Goal: Task Accomplishment & Management: Use online tool/utility

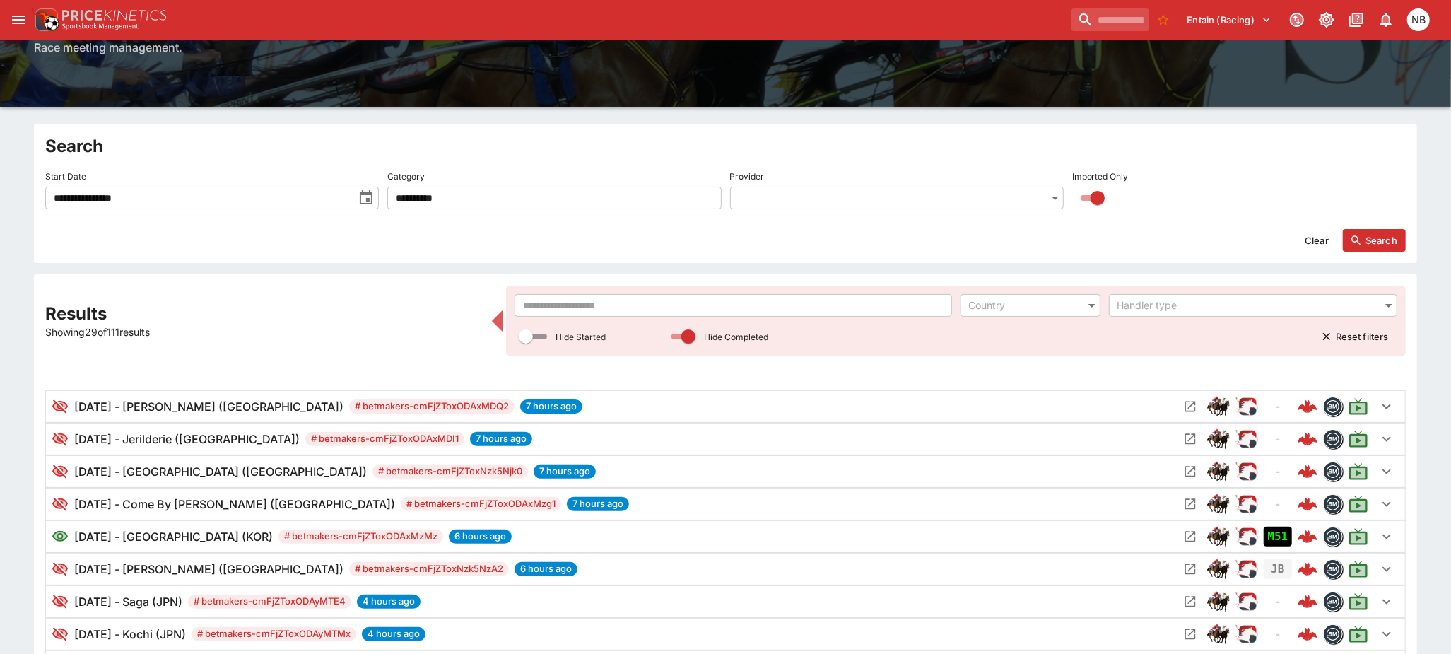
scroll to position [235, 0]
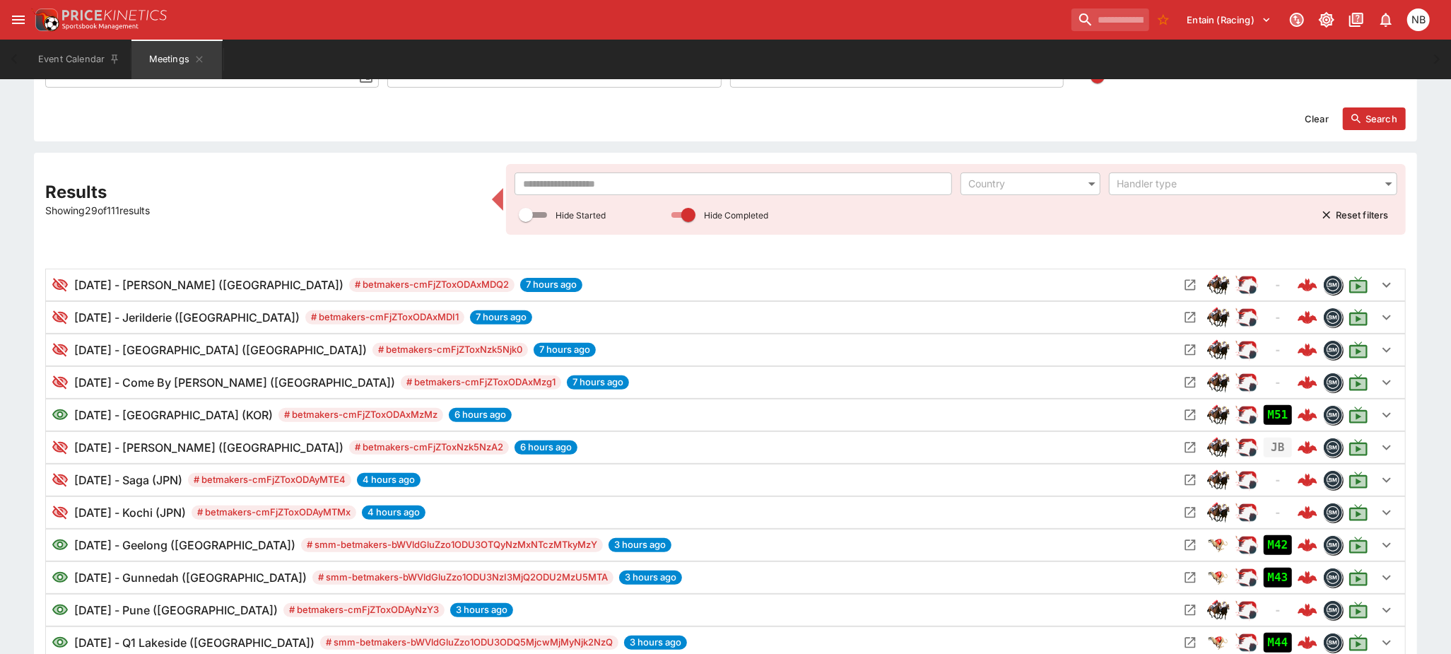
click at [673, 182] on input "text" at bounding box center [732, 183] width 437 height 23
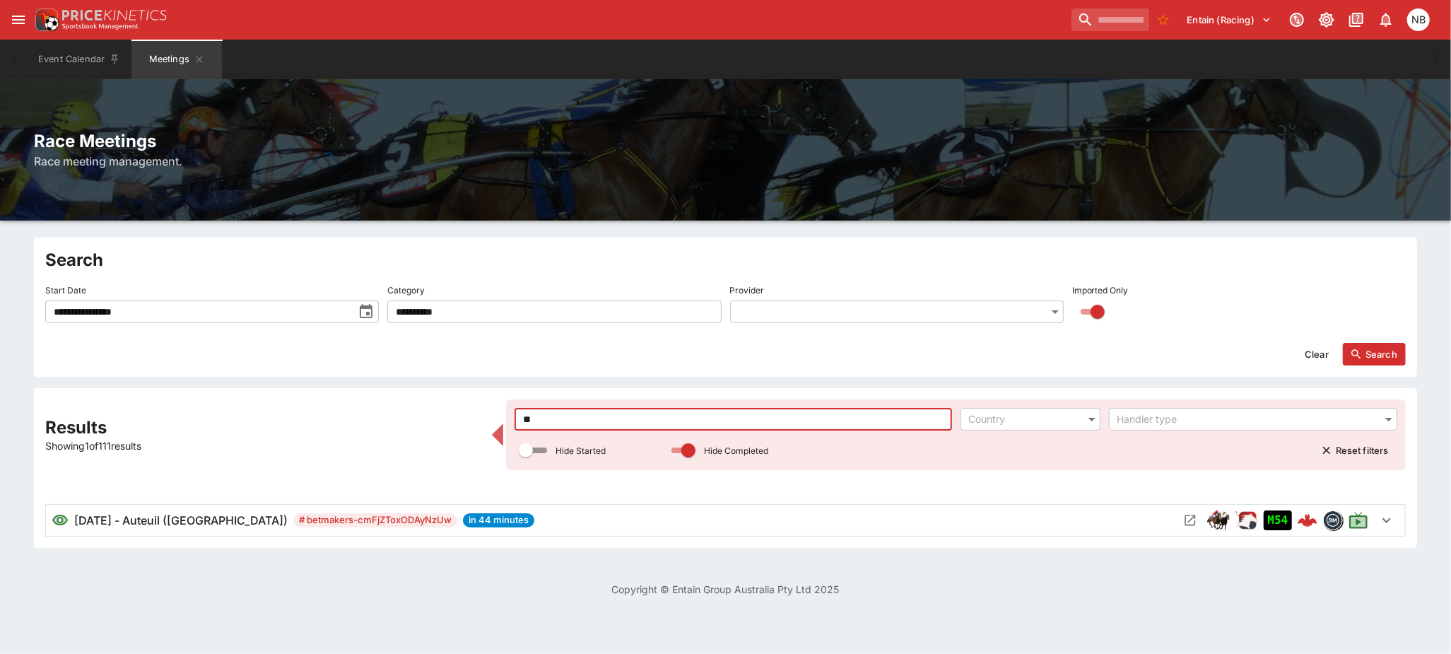
scroll to position [0, 0]
type input "***"
click at [1198, 519] on icon "Open Meeting" at bounding box center [1202, 520] width 14 height 14
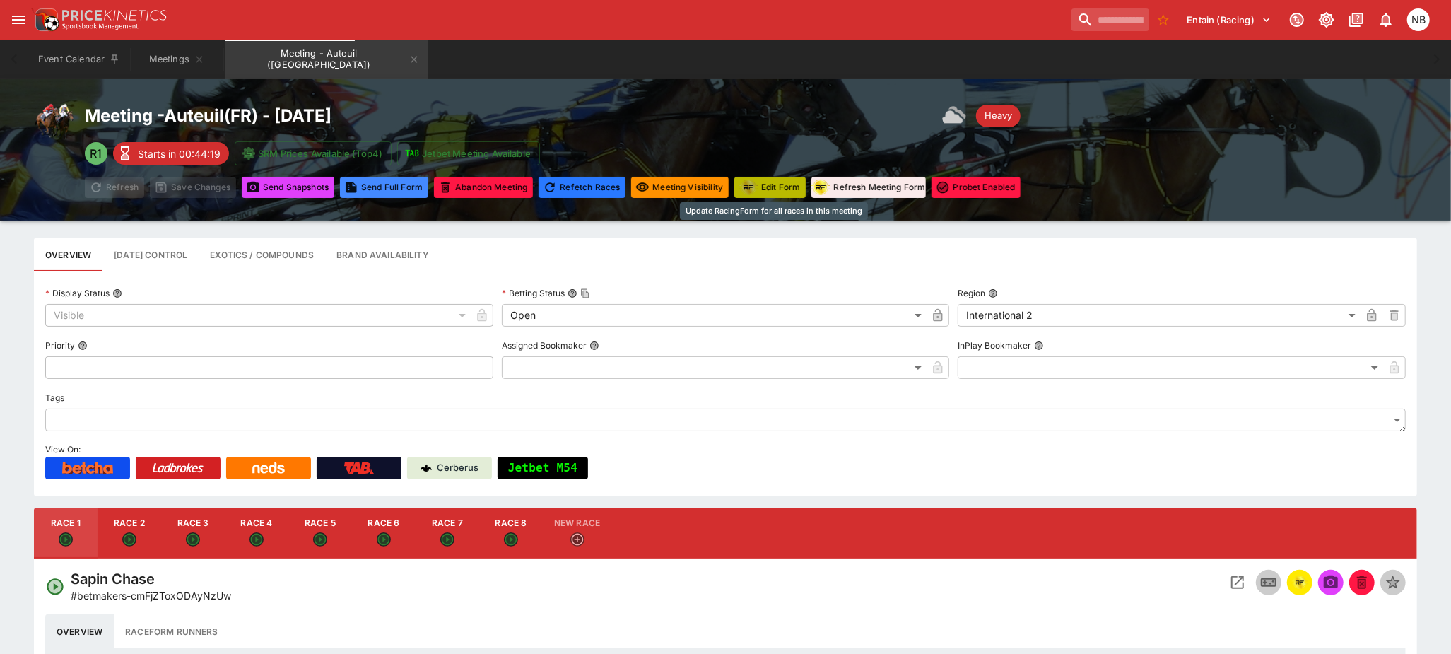
click at [774, 179] on button "Edit Form" at bounding box center [769, 187] width 71 height 21
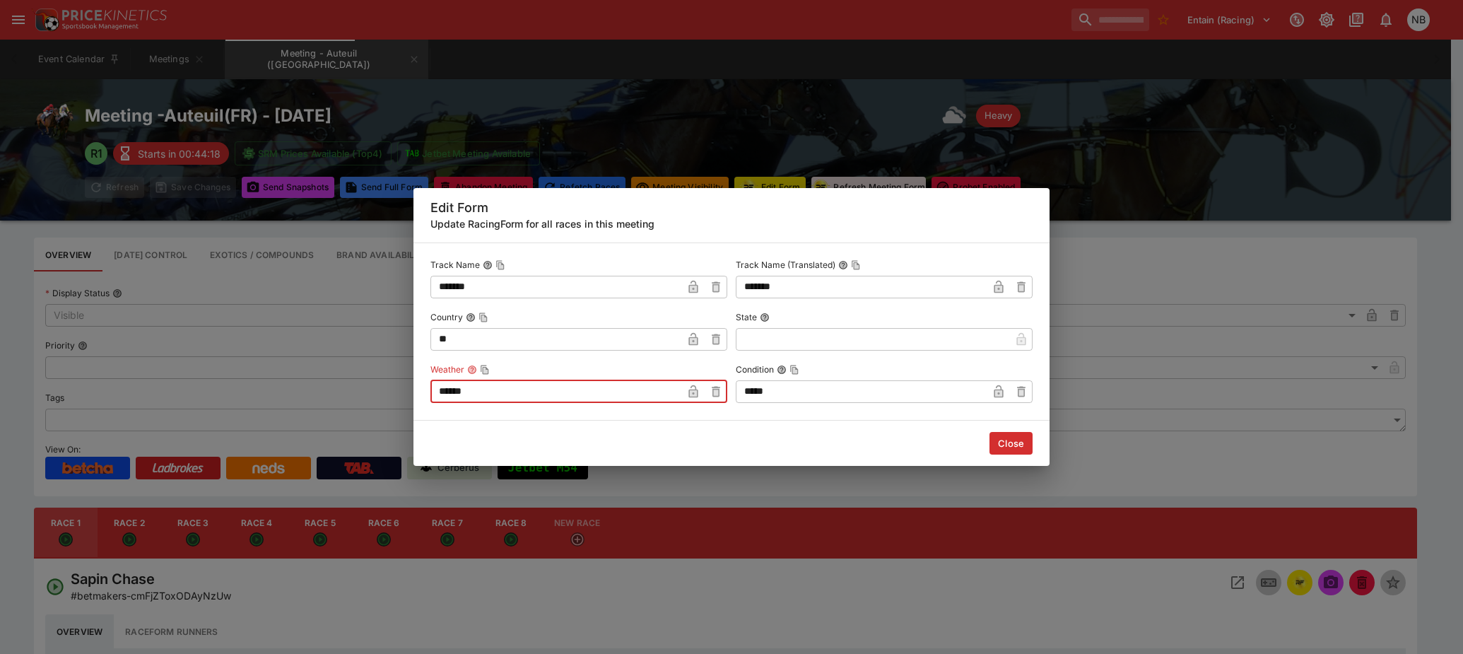
drag, startPoint x: 562, startPoint y: 391, endPoint x: -31, endPoint y: 389, distance: 592.9
click at [0, 389] on html "**********" at bounding box center [731, 628] width 1463 height 1256
type input "*"
type input "*****"
click at [823, 396] on input "*****" at bounding box center [862, 391] width 252 height 23
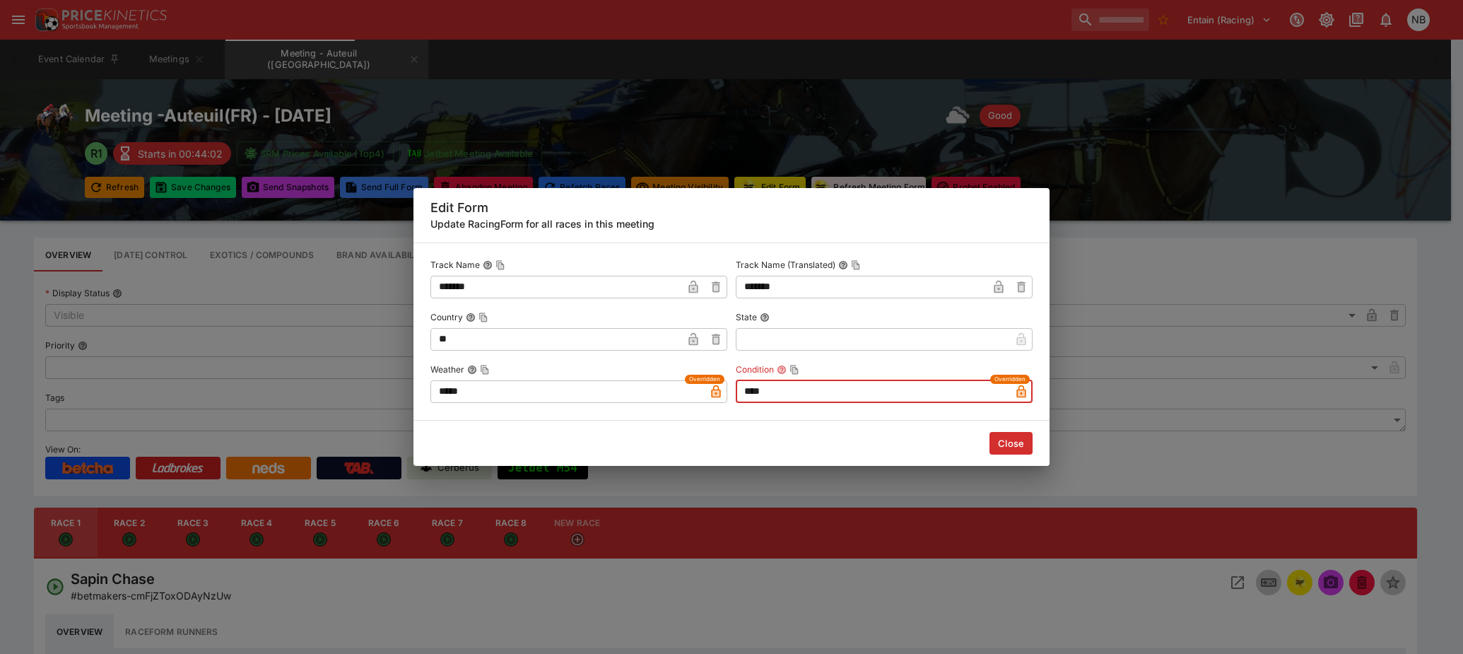
type input "****"
click at [1014, 448] on button "Close" at bounding box center [1010, 443] width 43 height 23
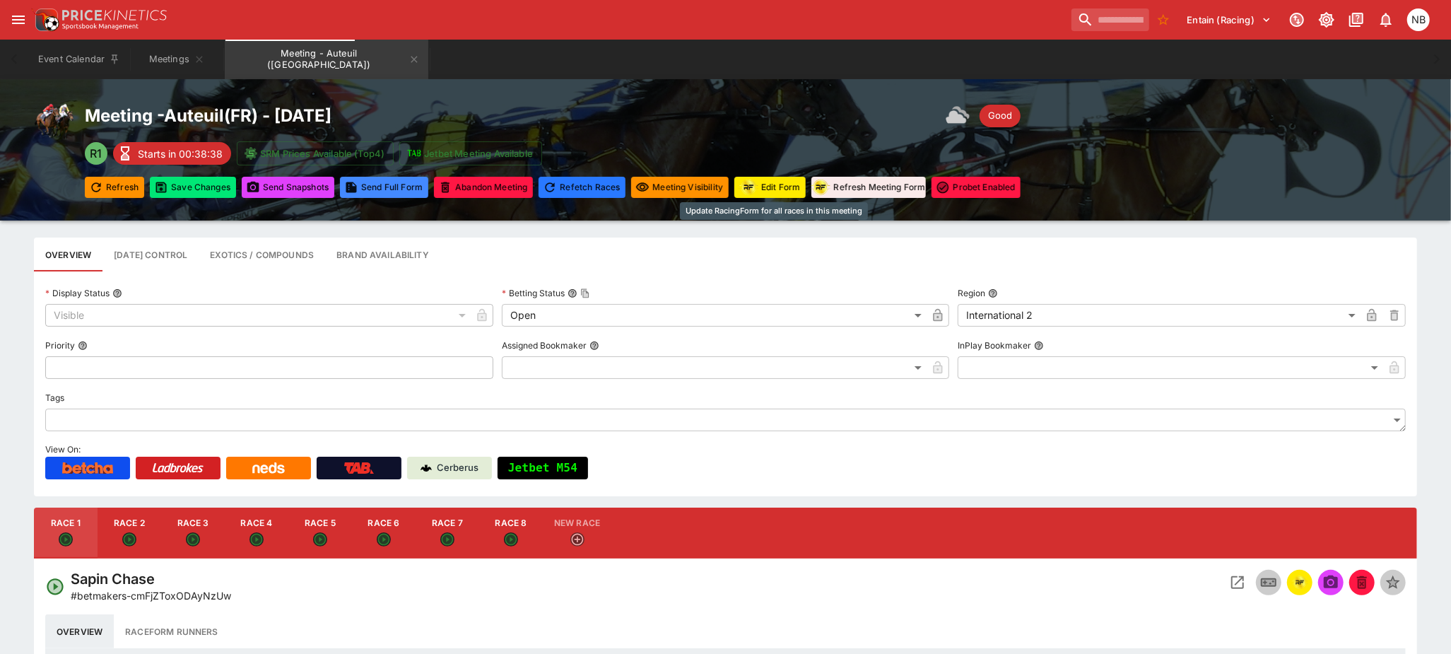
click at [780, 196] on button "Edit Form" at bounding box center [769, 187] width 71 height 21
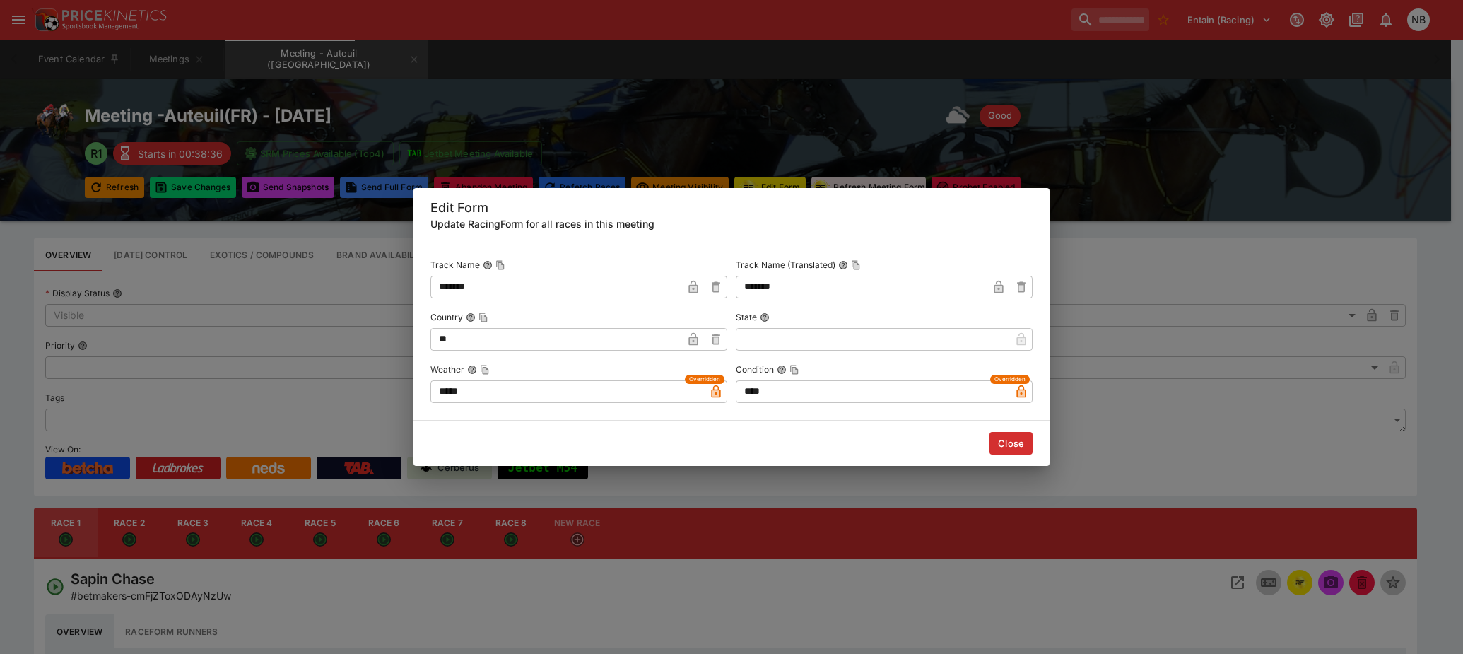
click at [1011, 436] on button "Close" at bounding box center [1010, 443] width 43 height 23
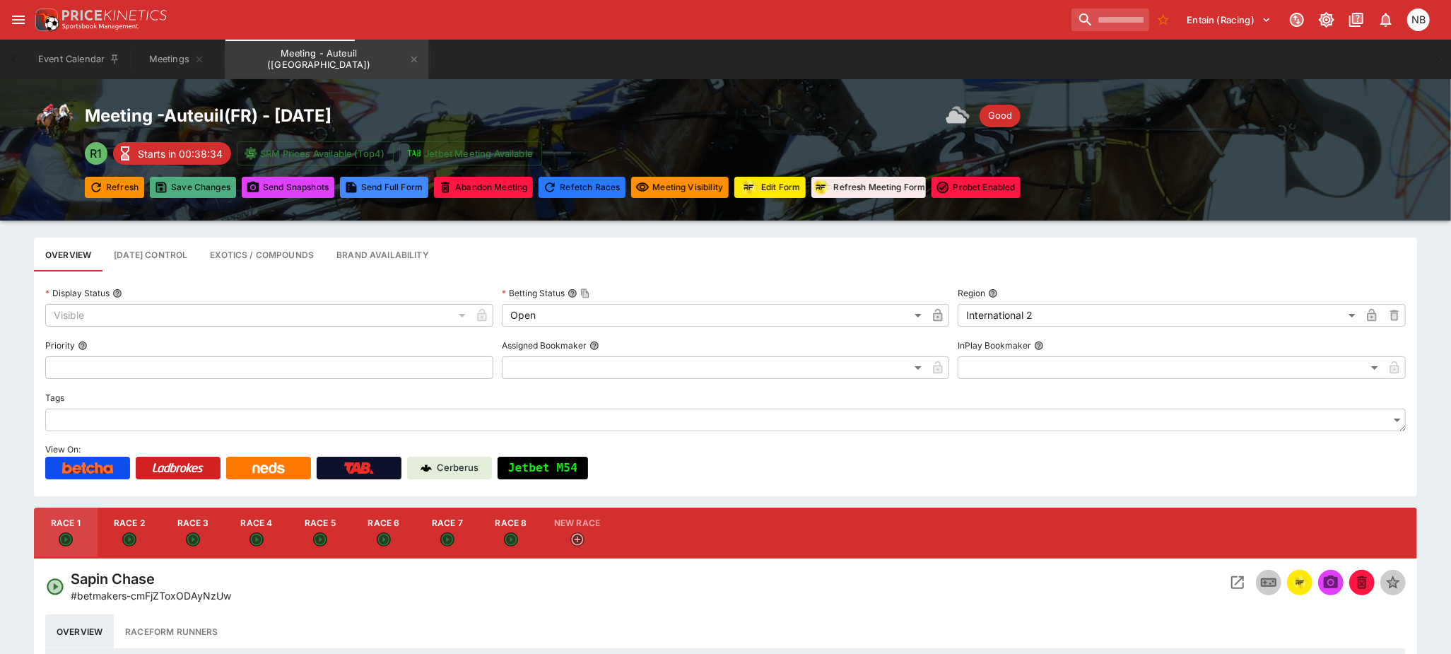
click at [179, 187] on button "Save Changes" at bounding box center [193, 187] width 86 height 21
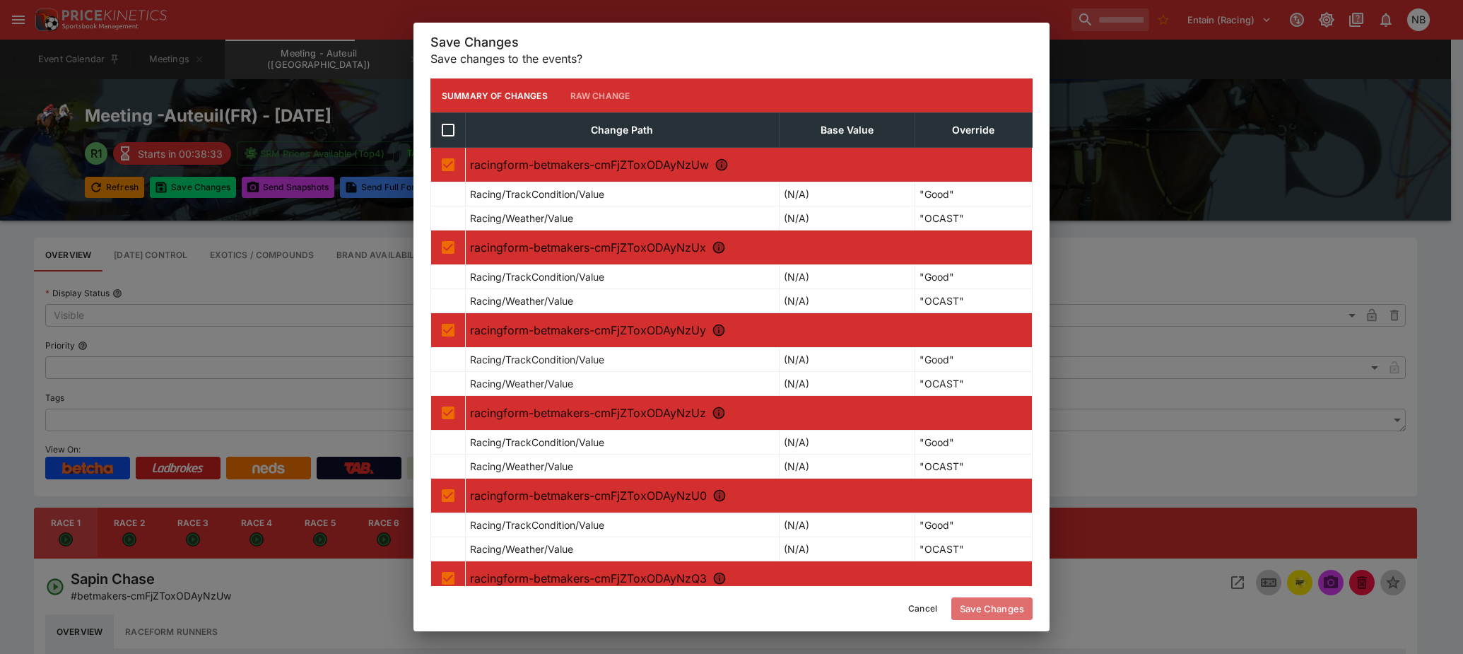
click at [1005, 608] on button "Save Changes" at bounding box center [991, 608] width 81 height 23
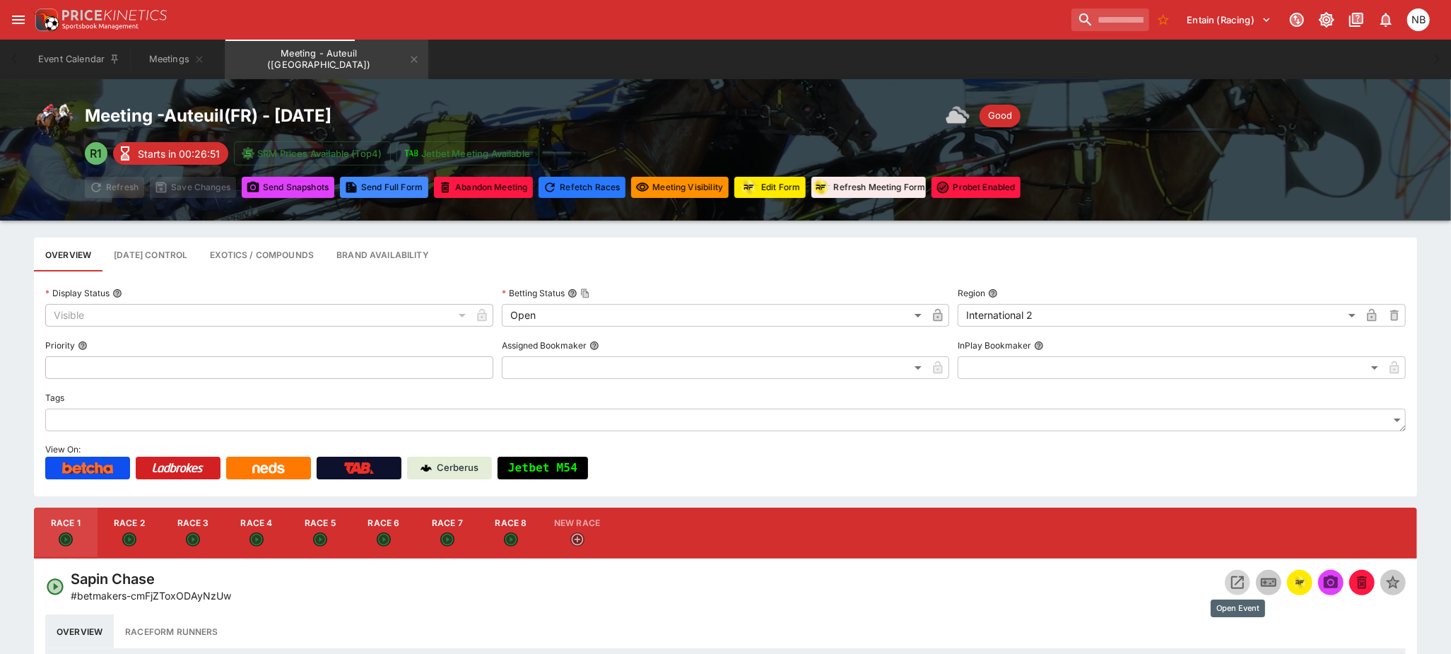
click at [1238, 581] on icon "Open Event" at bounding box center [1237, 582] width 17 height 17
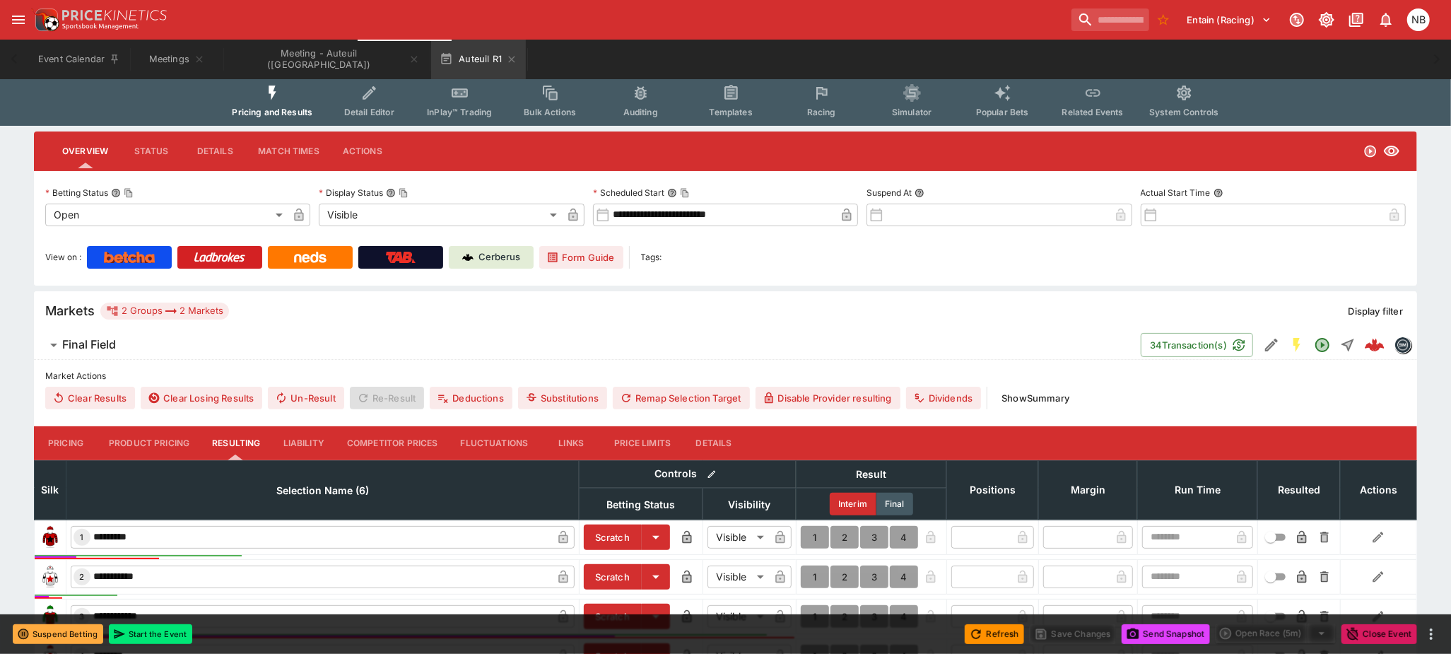
scroll to position [314, 0]
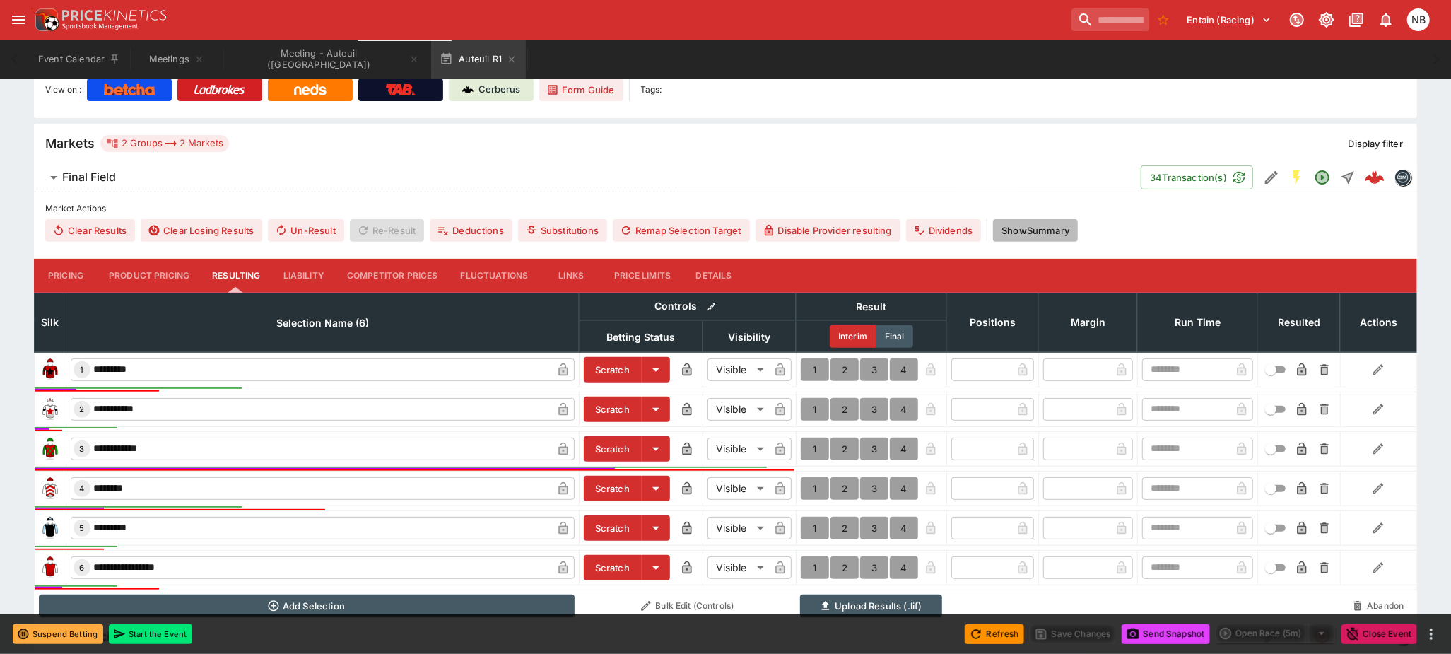
click at [1047, 230] on button "Show Summary" at bounding box center [1035, 230] width 85 height 23
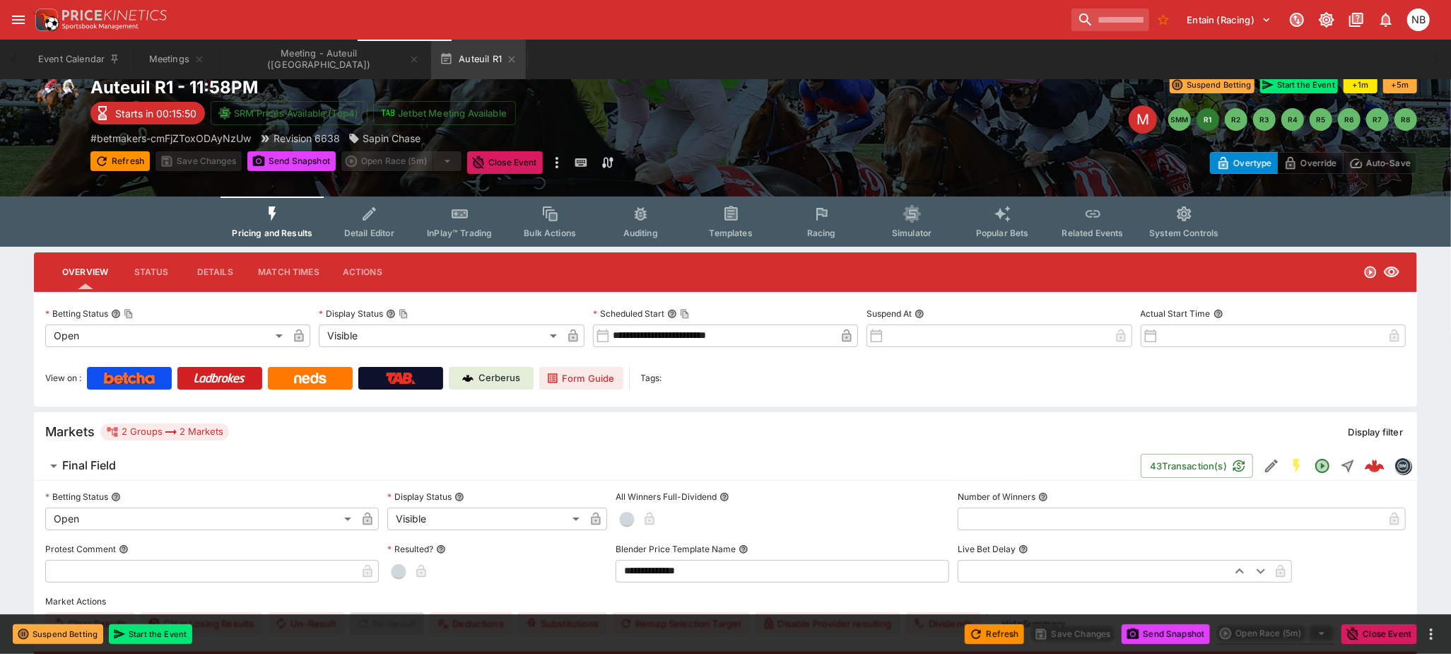
scroll to position [0, 0]
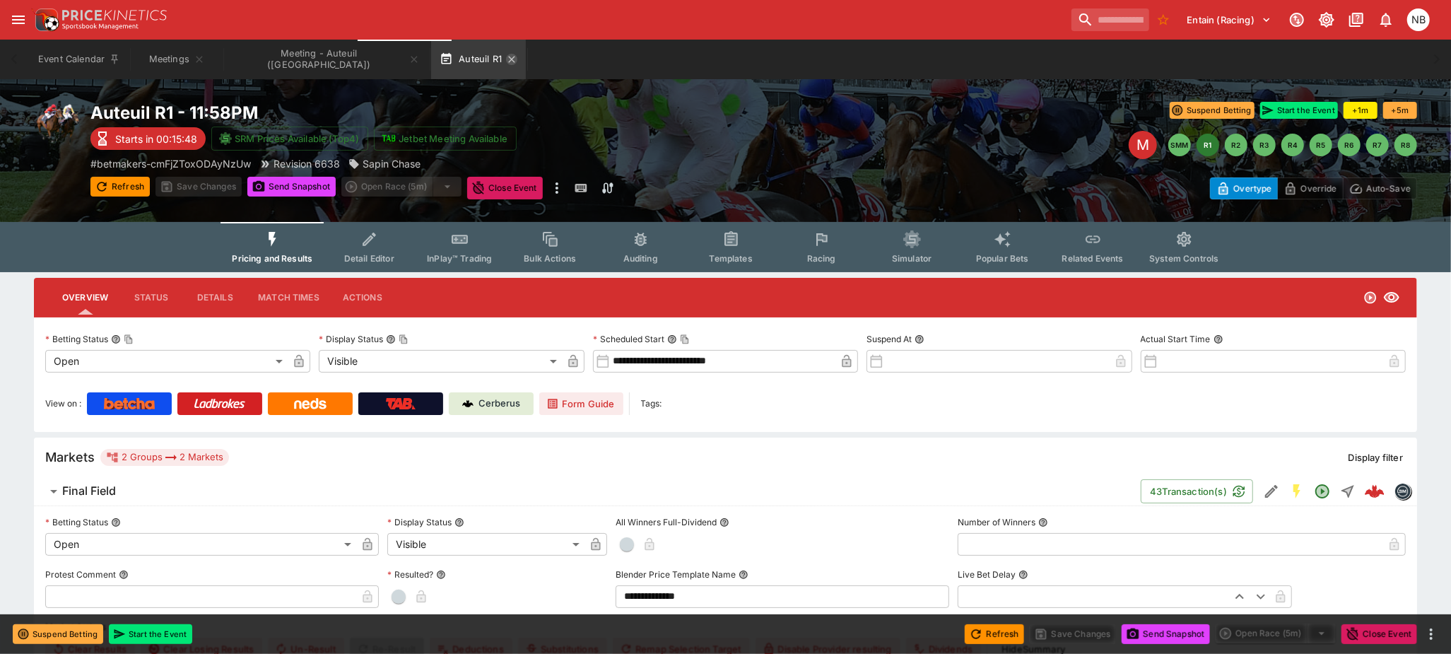
click at [506, 54] on icon "button" at bounding box center [511, 59] width 11 height 11
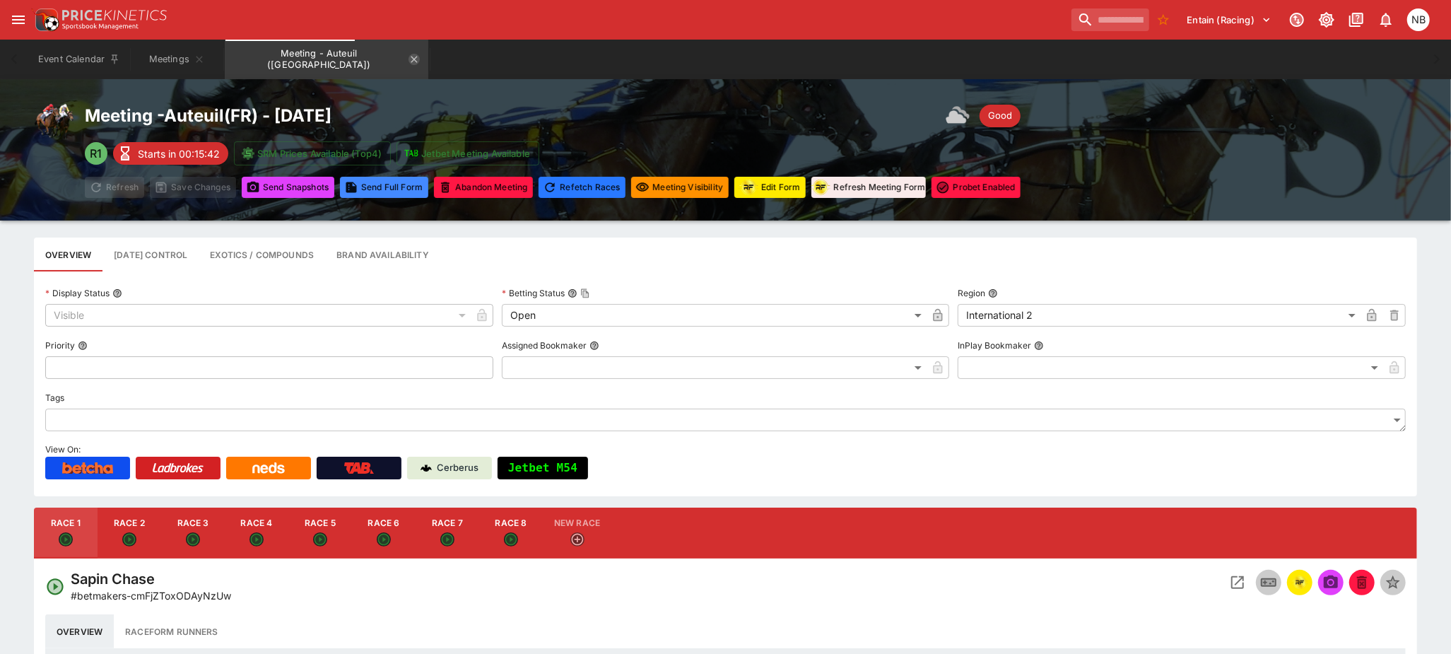
click at [408, 55] on icon "Meeting - Auteuil (FR)" at bounding box center [413, 59] width 11 height 11
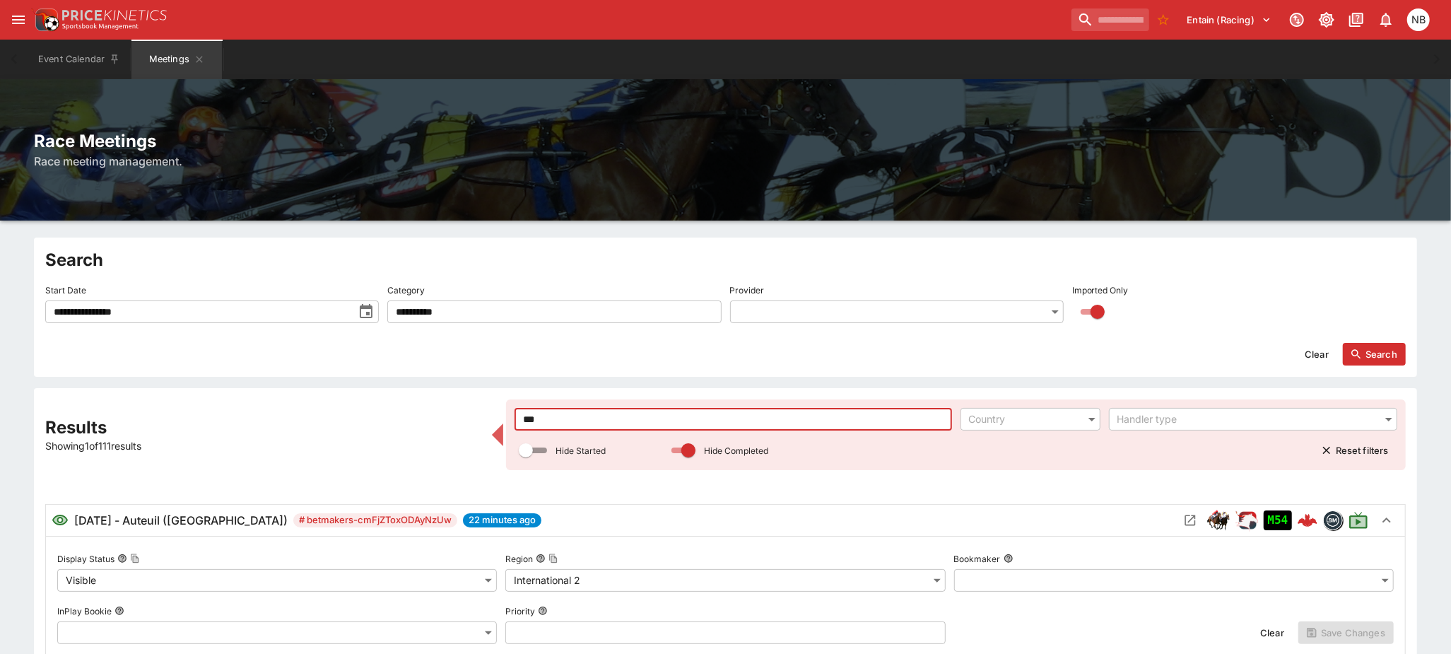
click at [541, 421] on input "***" at bounding box center [732, 419] width 437 height 23
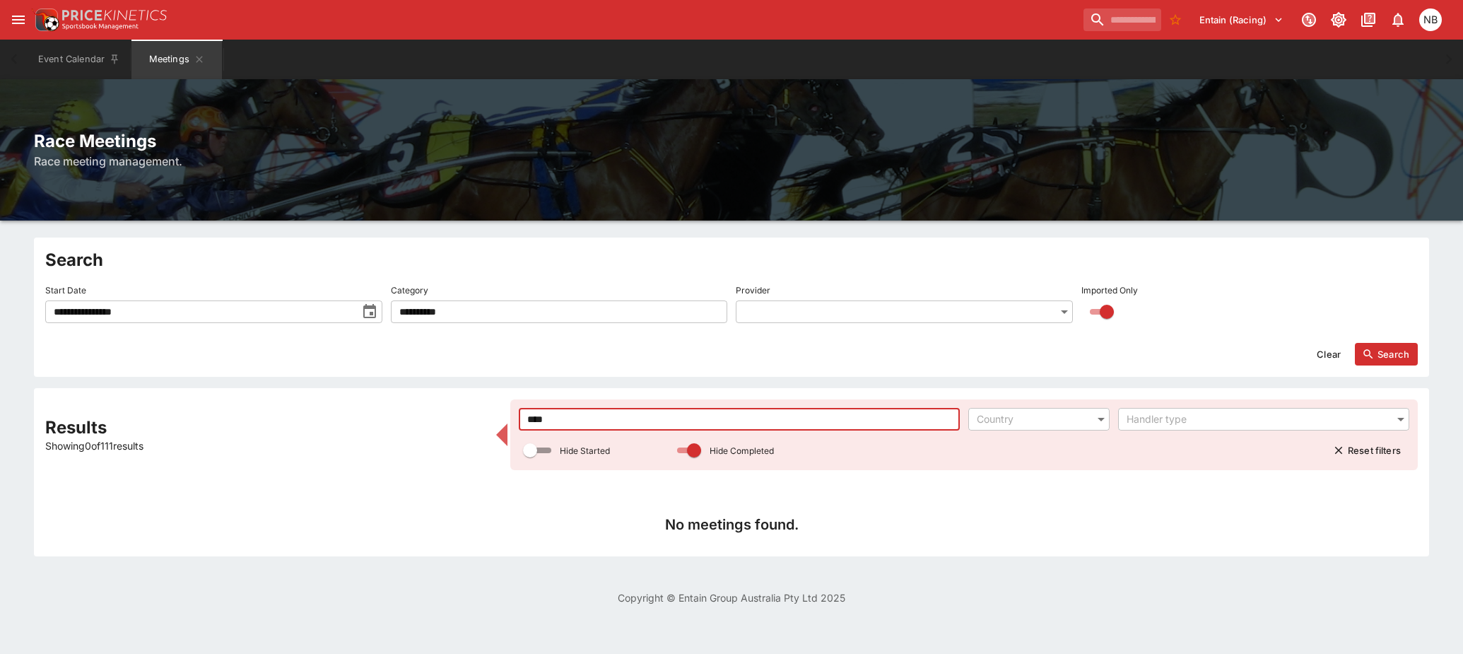
type input "****"
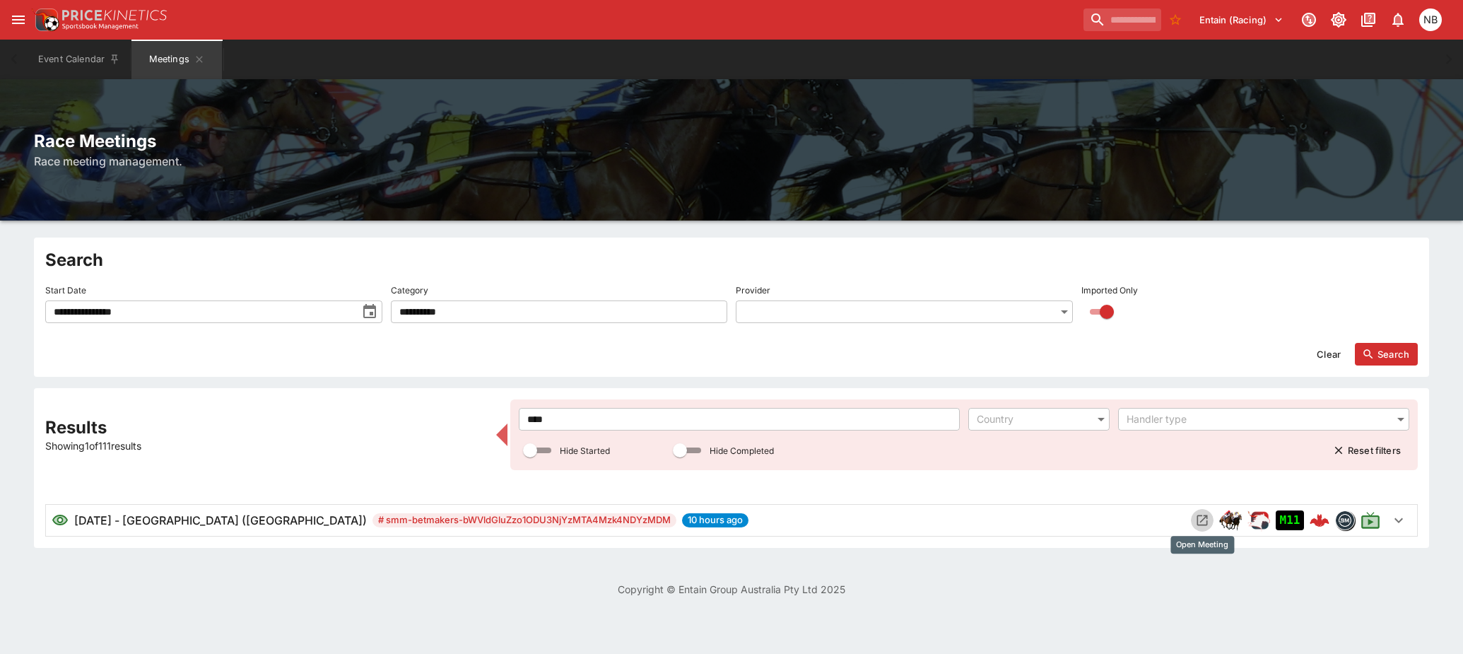
click at [1202, 514] on icon "Open Meeting" at bounding box center [1202, 520] width 14 height 14
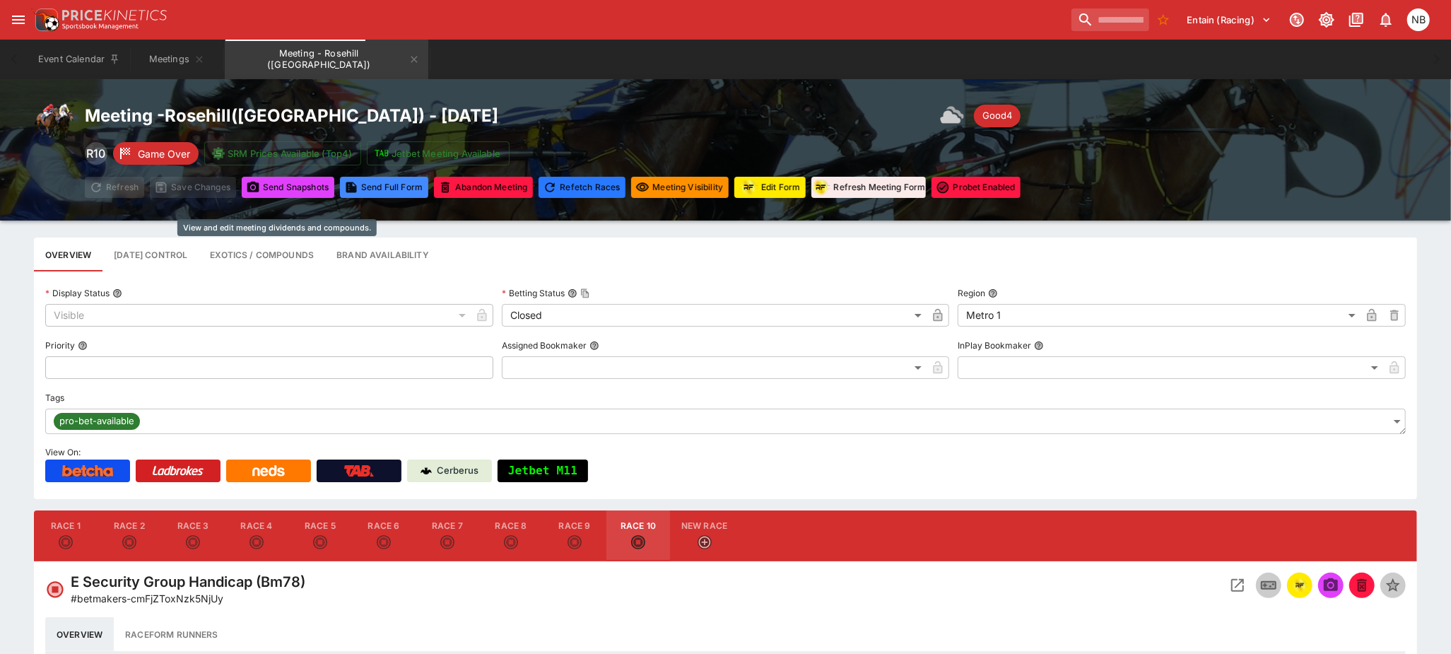
click at [262, 248] on button "Exotics / Compounds" at bounding box center [262, 254] width 126 height 34
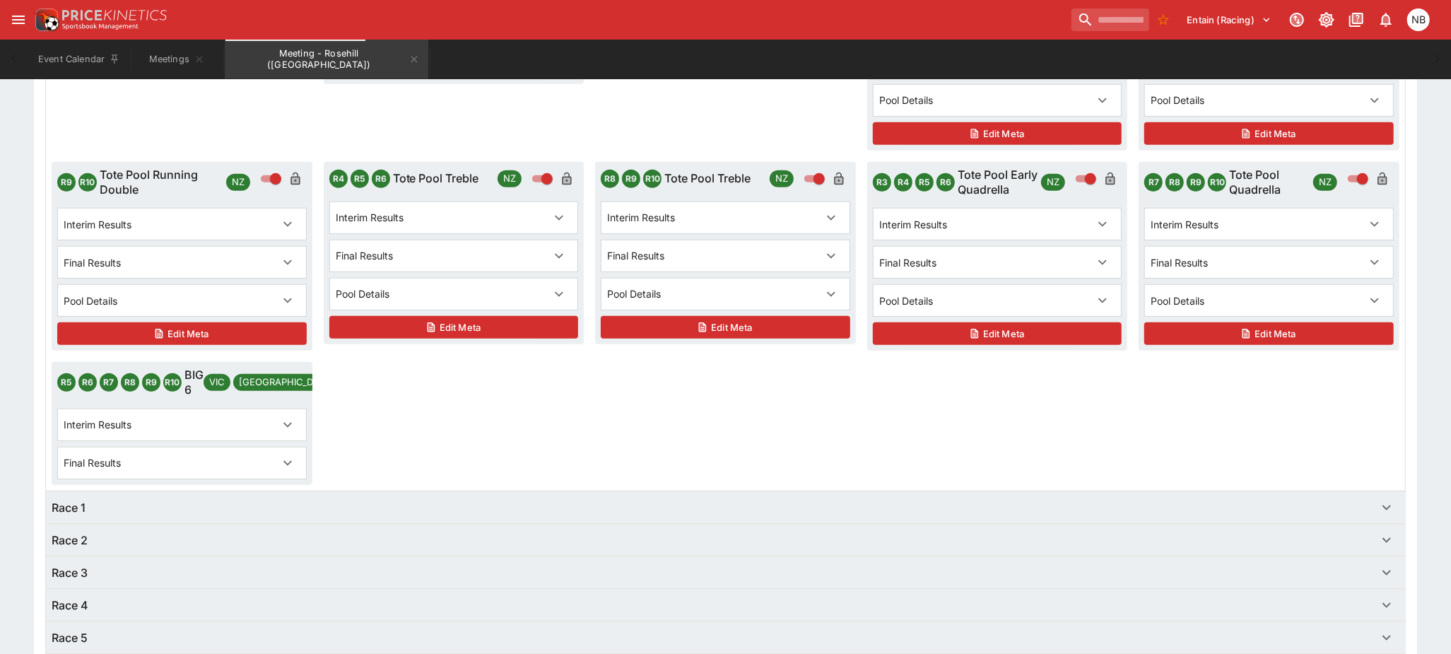
scroll to position [942, 0]
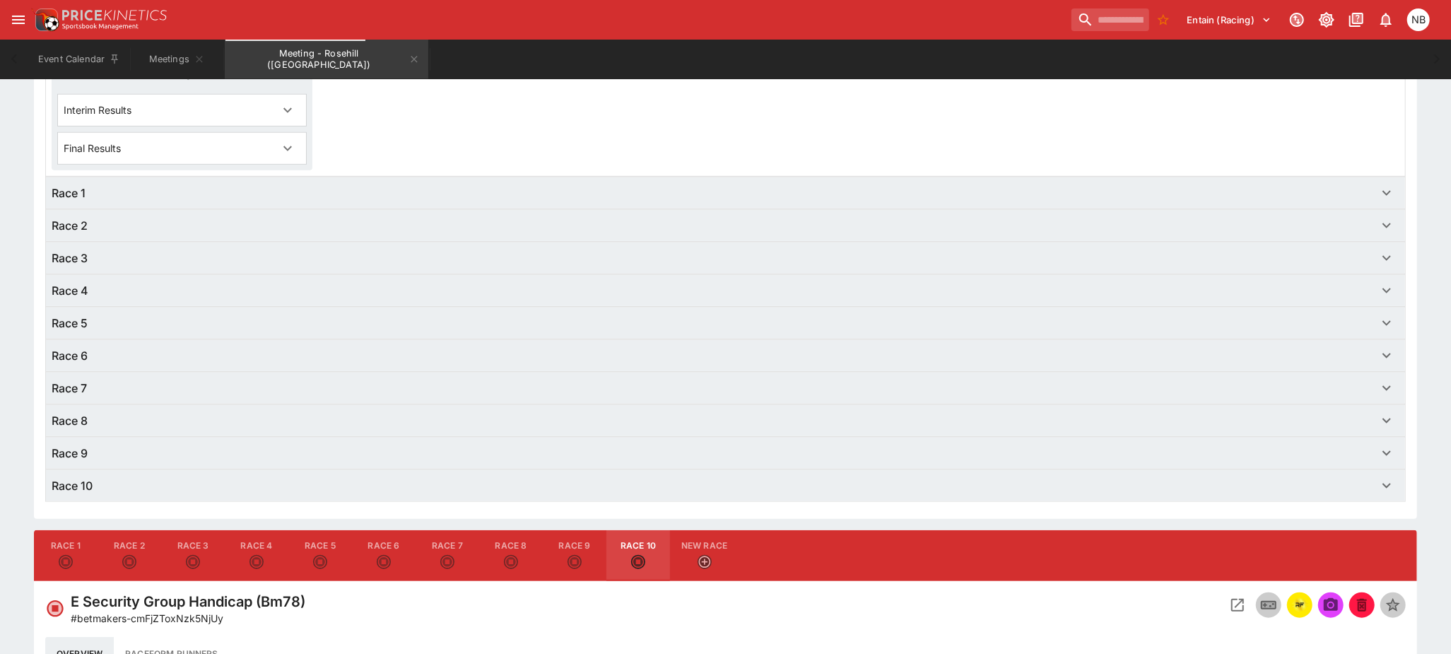
click at [164, 425] on div "Race 8" at bounding box center [713, 420] width 1322 height 17
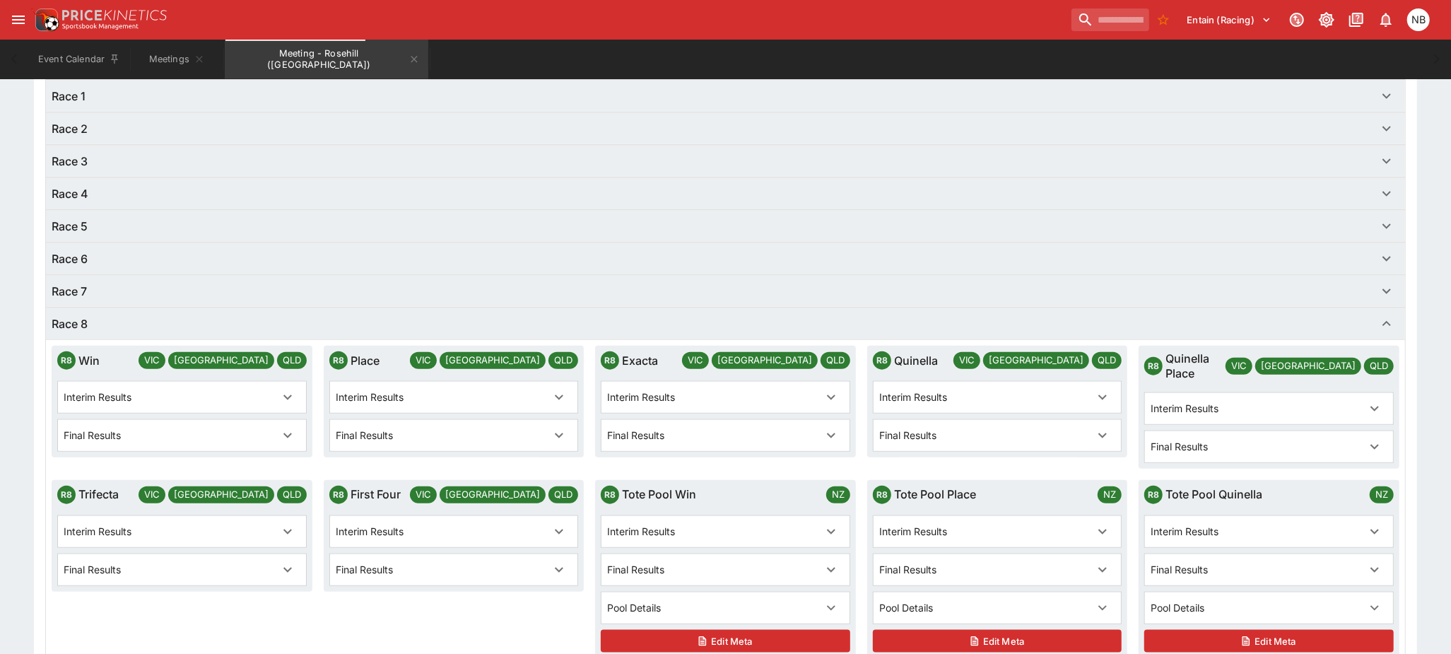
scroll to position [1177, 0]
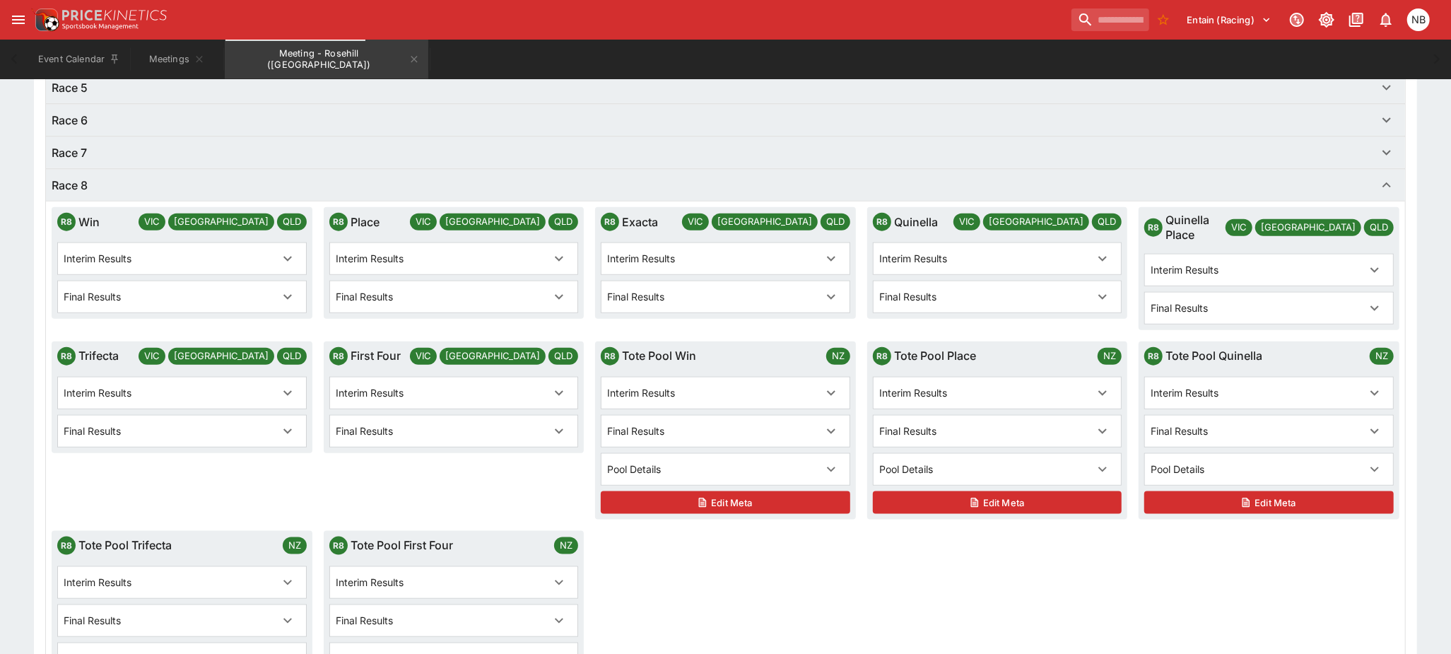
click at [430, 425] on div "Final Results" at bounding box center [441, 430] width 211 height 15
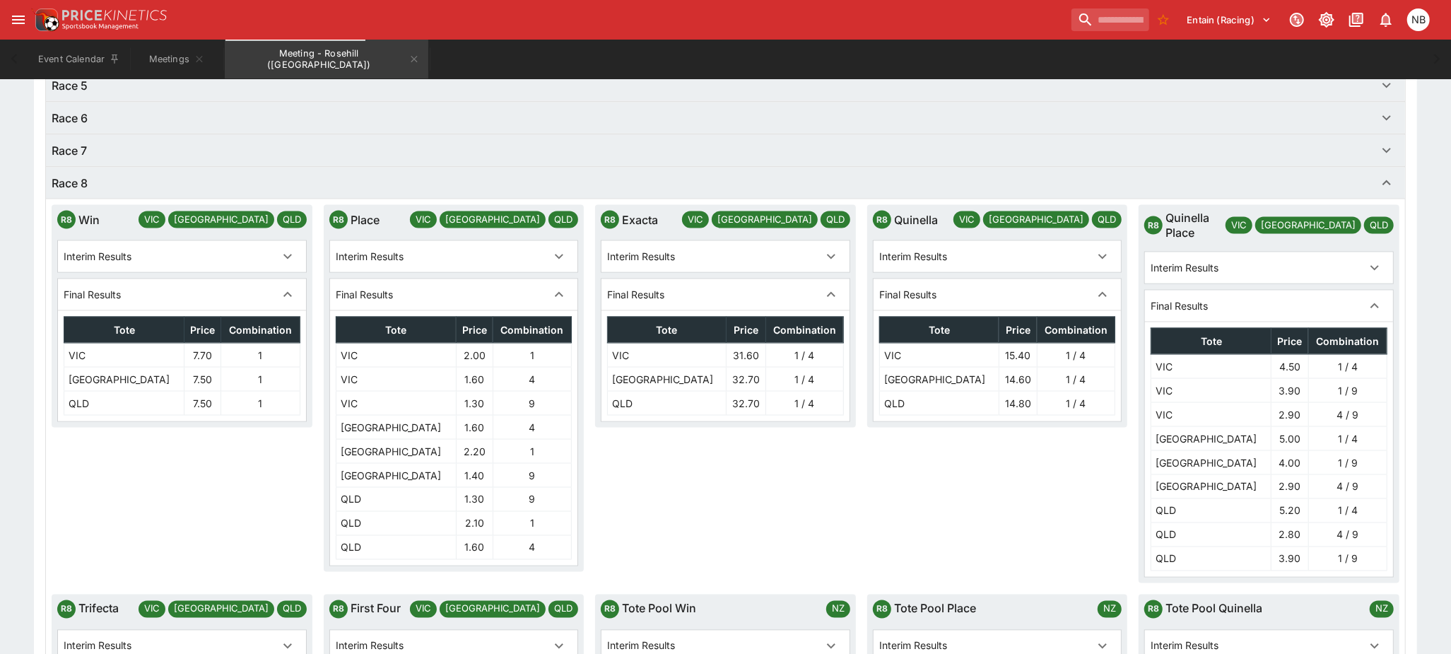
scroll to position [1685, 0]
click at [529, 270] on div "Interim Results" at bounding box center [454, 257] width 248 height 31
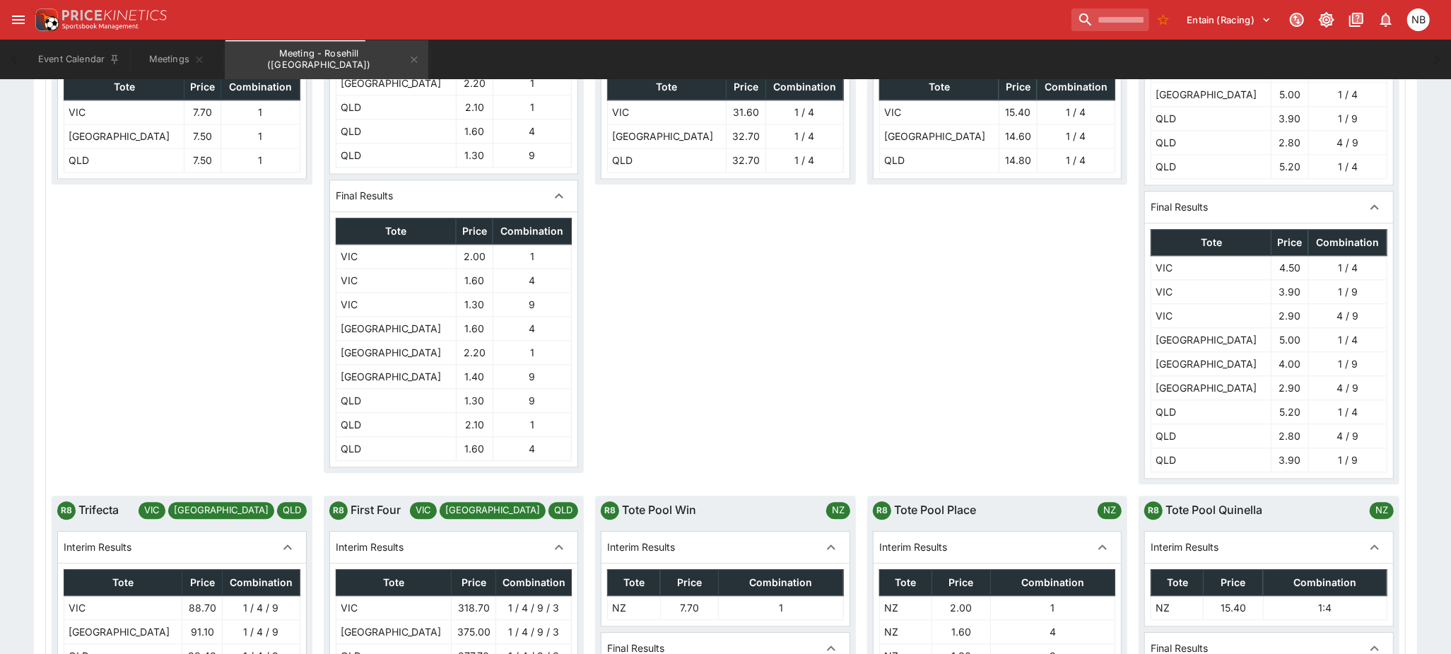
scroll to position [2509, 0]
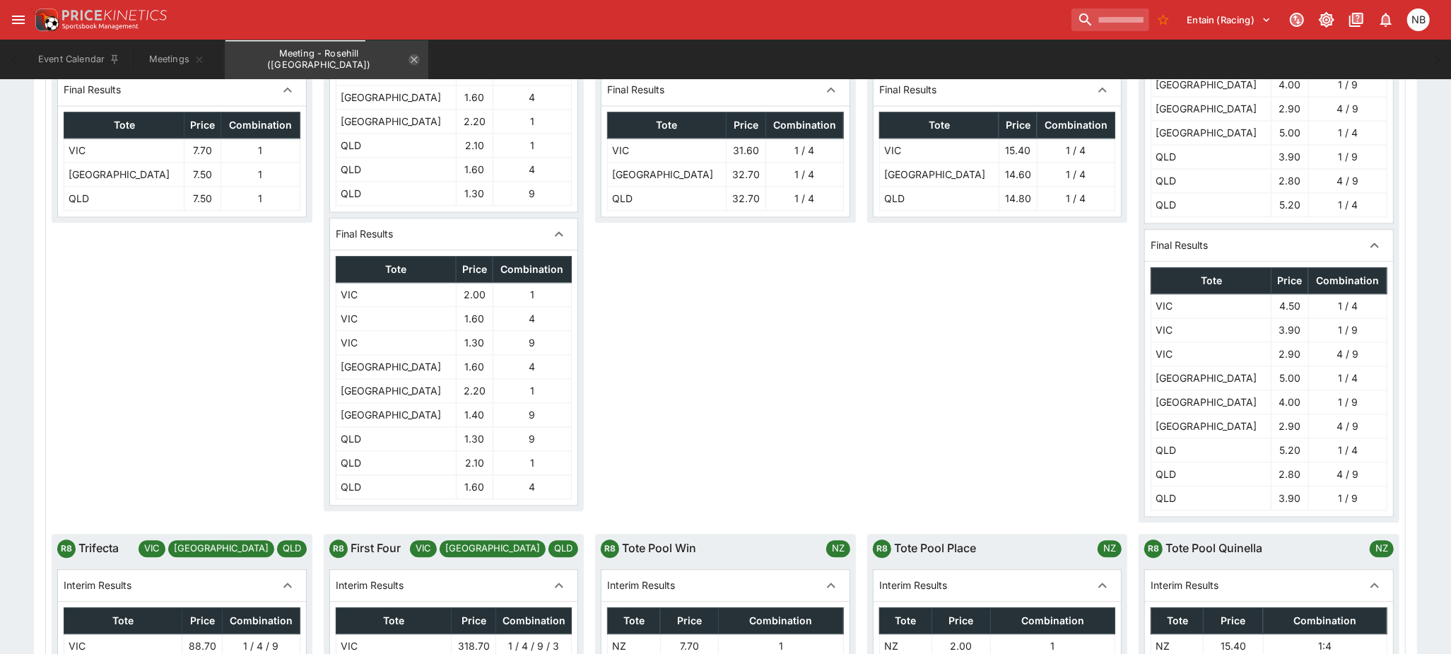
click at [408, 62] on icon "Meeting - Rosehill (AUS)" at bounding box center [413, 59] width 11 height 11
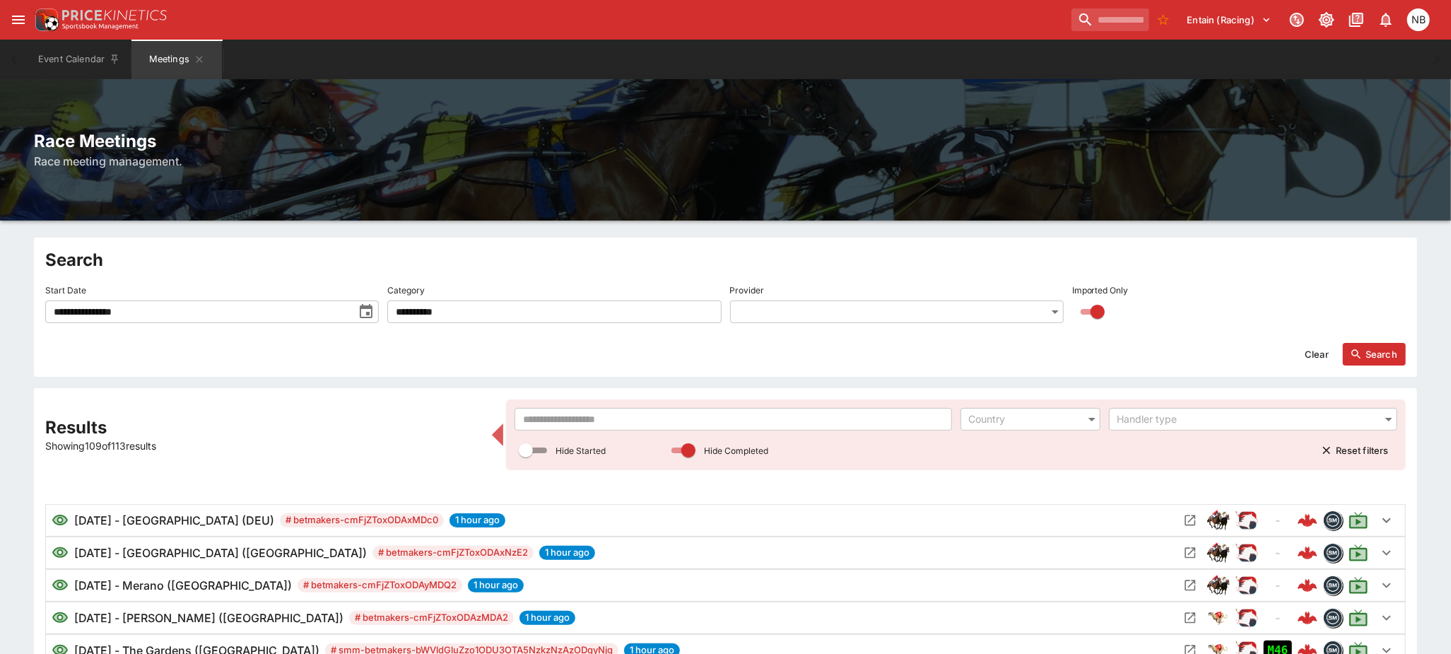
click at [1290, 110] on div "Race Meetings Race meeting management." at bounding box center [725, 149] width 1451 height 141
click at [1252, 647] on img "ParallelRacing Handler" at bounding box center [1246, 650] width 23 height 23
